Goal: Navigation & Orientation: Find specific page/section

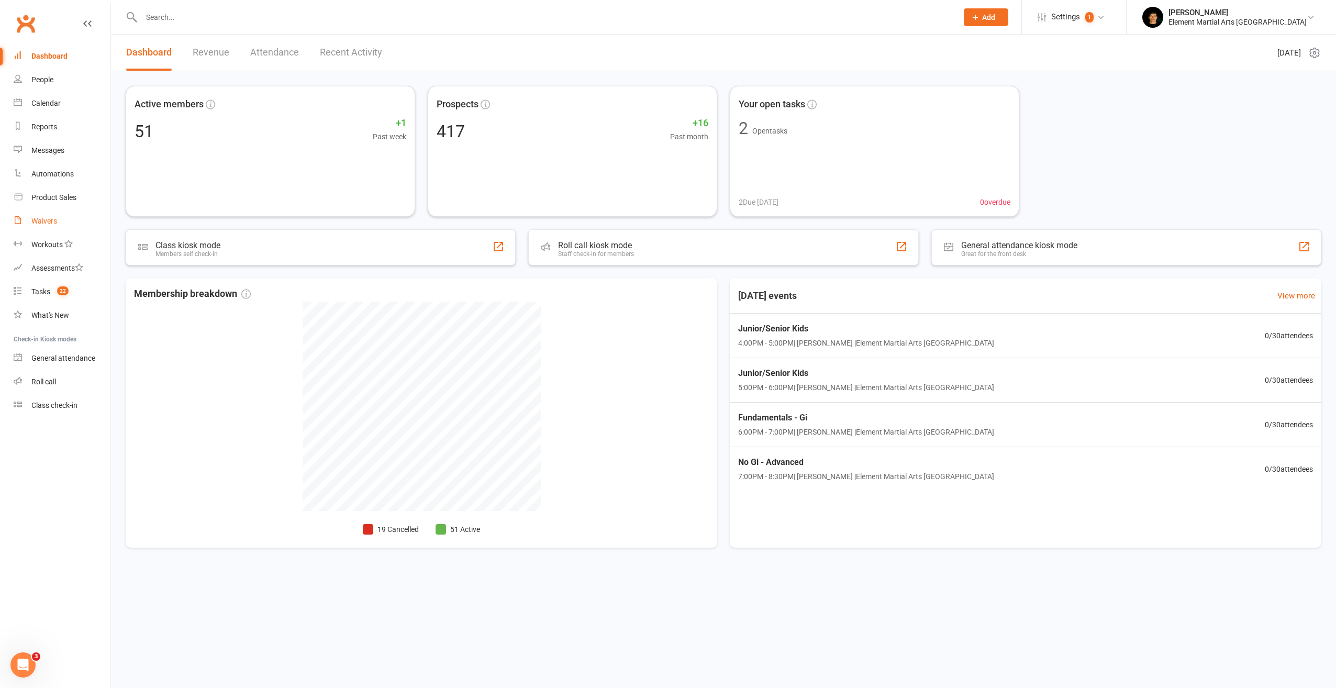
click at [48, 218] on div "Waivers" at bounding box center [44, 221] width 26 height 8
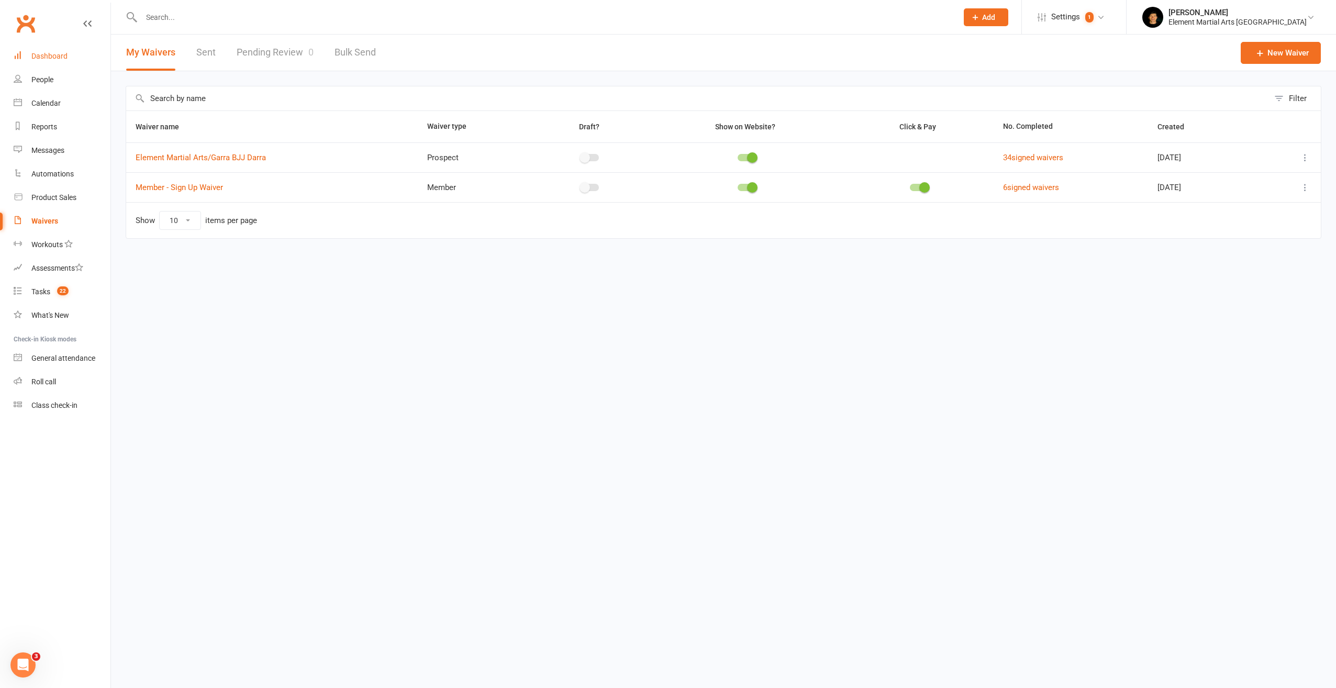
click at [53, 58] on div "Dashboard" at bounding box center [49, 56] width 36 height 8
